Goal: Obtain resource: Obtain resource

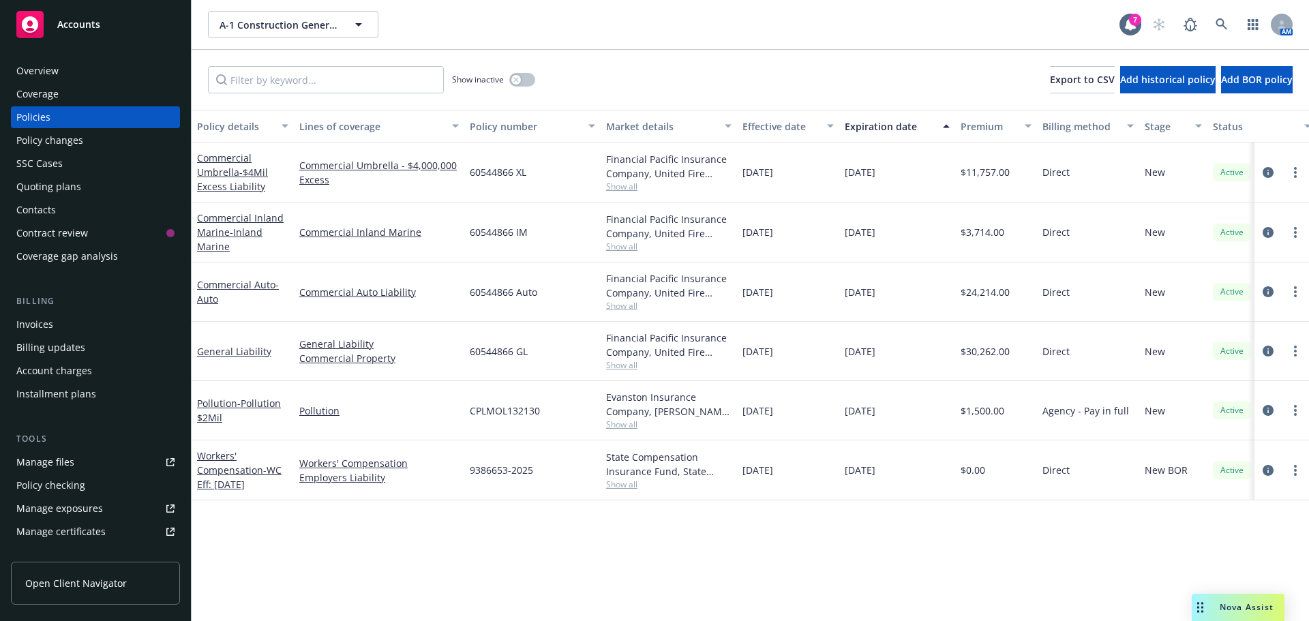
click at [109, 35] on div "Accounts" at bounding box center [95, 24] width 158 height 27
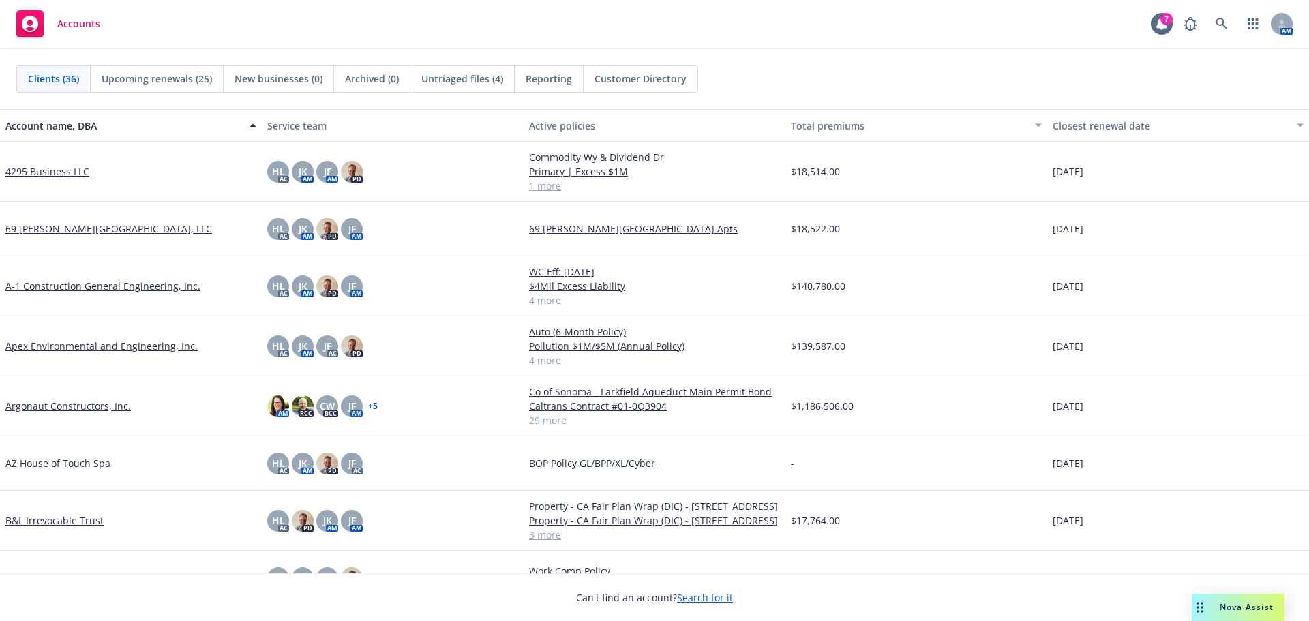
click at [100, 227] on link "69 [PERSON_NAME][GEOGRAPHIC_DATA], LLC" at bounding box center [108, 229] width 207 height 14
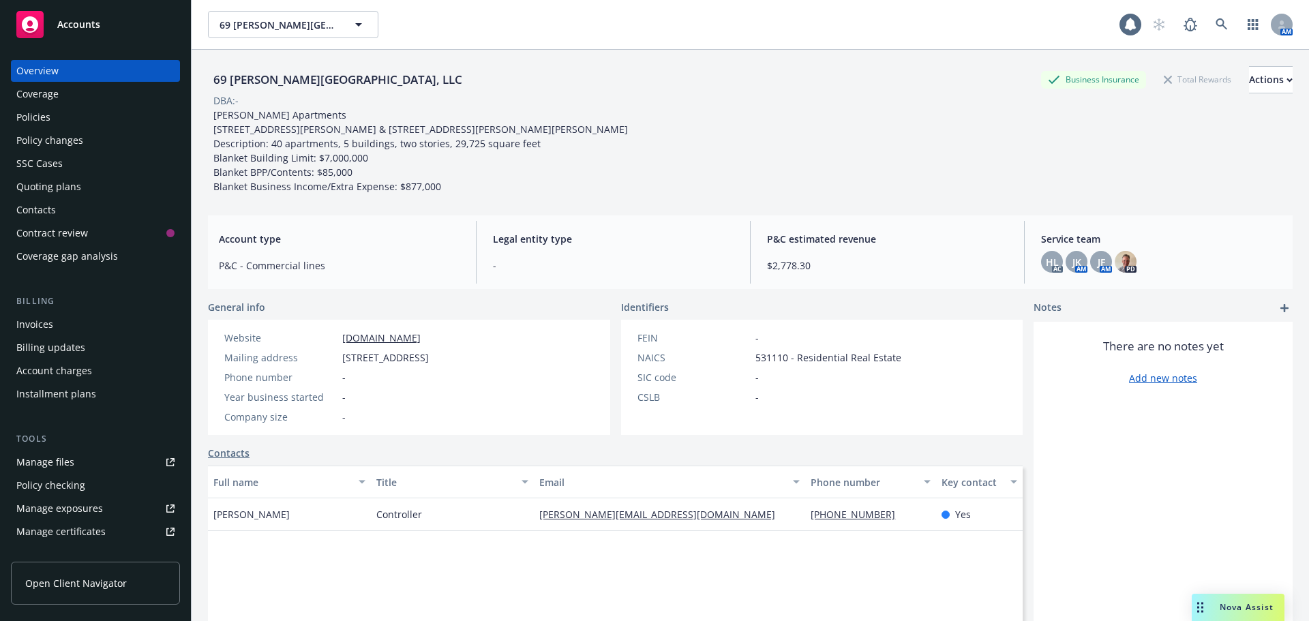
click at [68, 120] on div "Policies" at bounding box center [95, 117] width 158 height 22
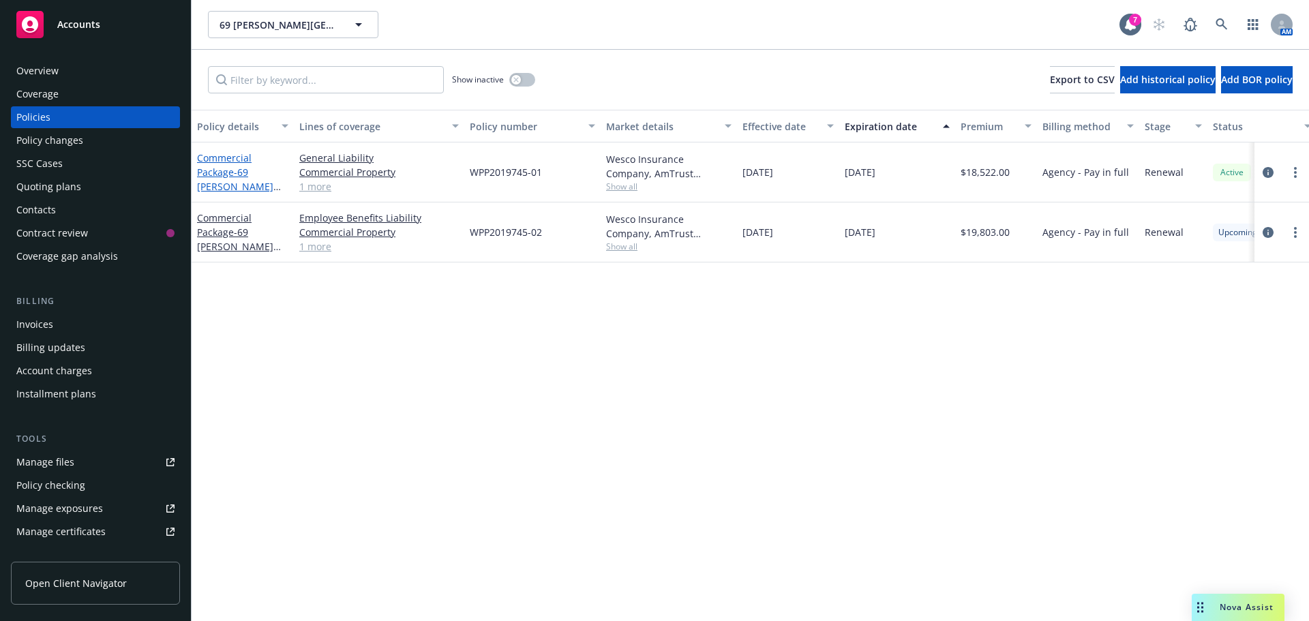
click at [221, 183] on span "- 69 [PERSON_NAME][GEOGRAPHIC_DATA] Apts" at bounding box center [240, 194] width 86 height 56
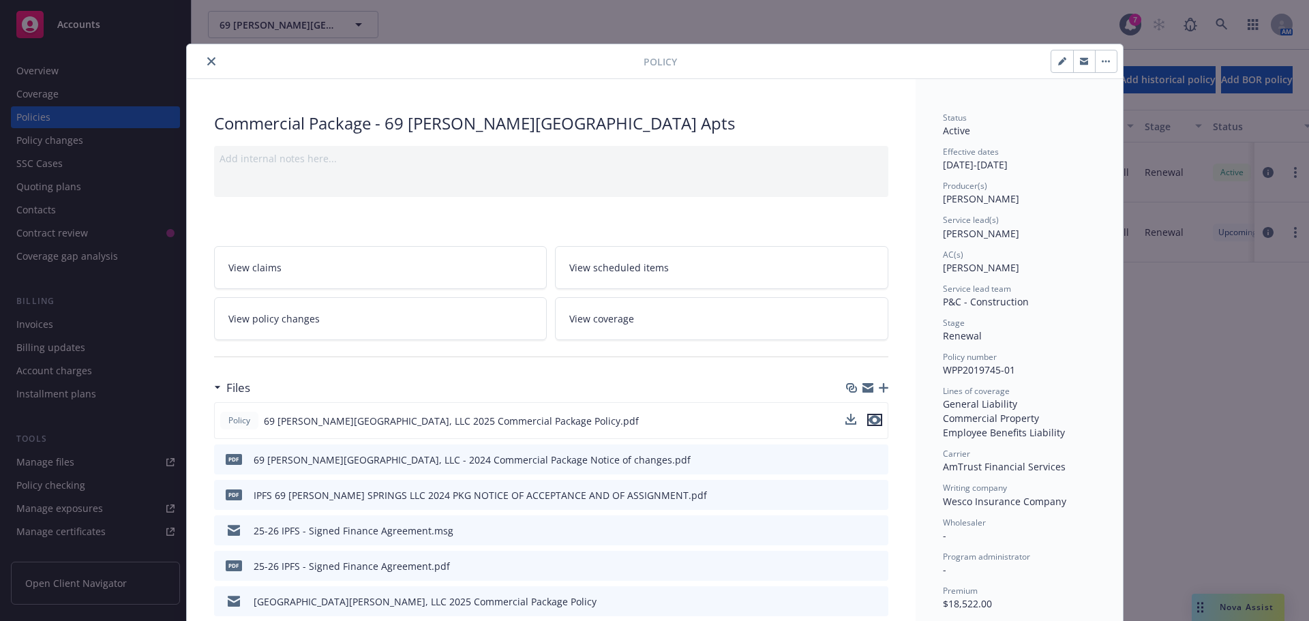
click at [873, 419] on icon "preview file" at bounding box center [875, 420] width 12 height 10
click at [870, 421] on icon "preview file" at bounding box center [875, 420] width 12 height 10
